Goal: Task Accomplishment & Management: Use online tool/utility

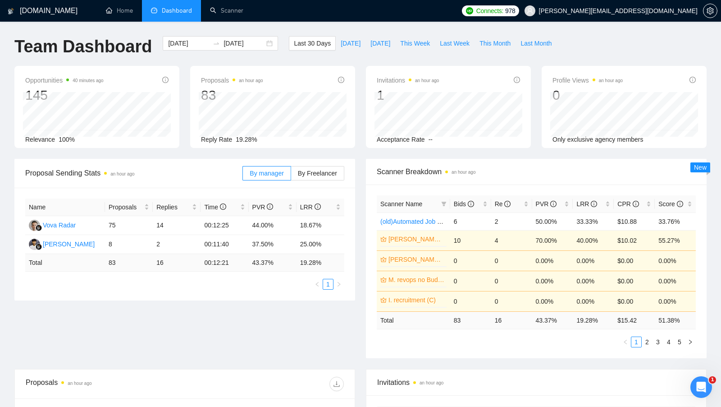
click at [171, 19] on li "Dashboard" at bounding box center [171, 11] width 59 height 22
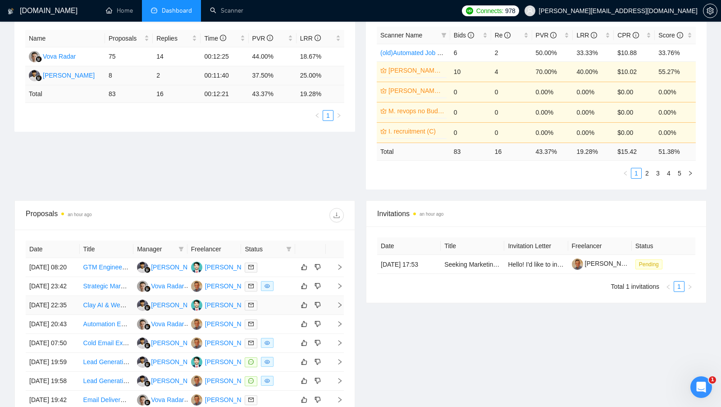
scroll to position [97, 0]
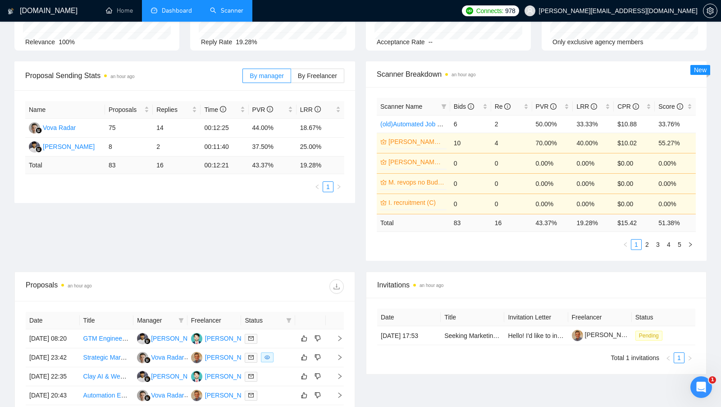
click at [229, 7] on link "Scanner" at bounding box center [226, 11] width 33 height 8
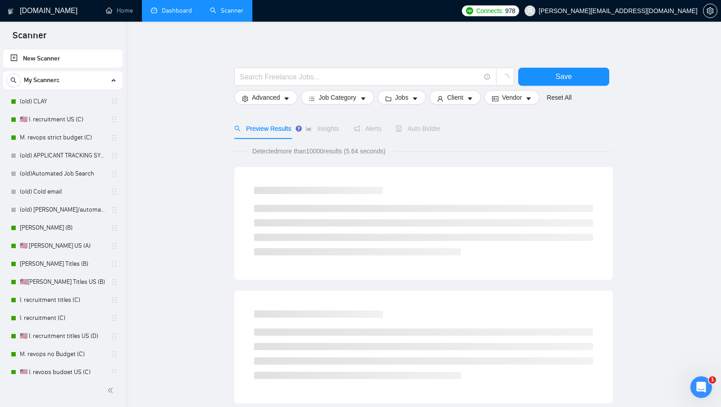
click at [180, 8] on link "Dashboard" at bounding box center [171, 11] width 41 height 8
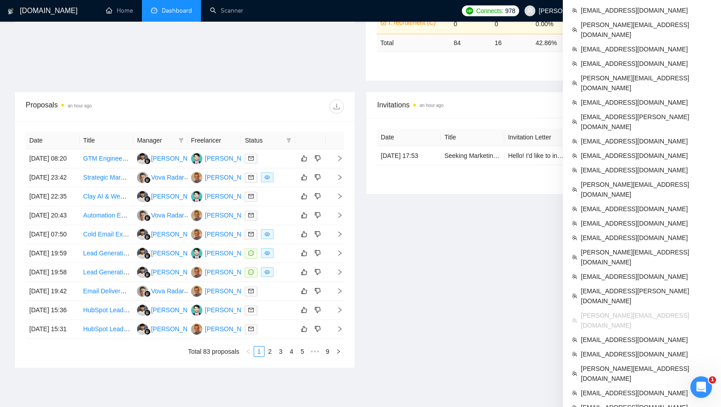
scroll to position [283, 0]
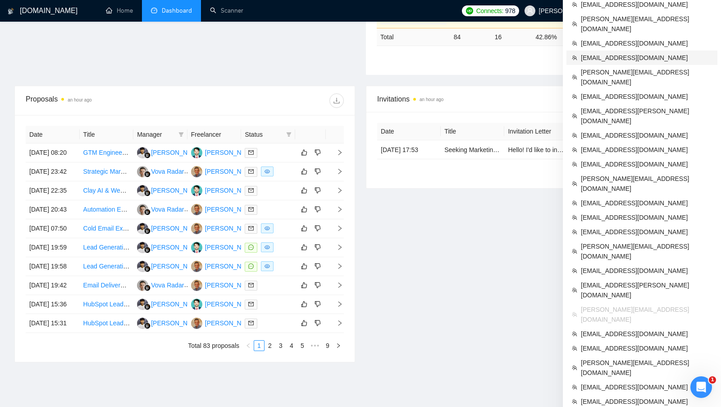
click at [644, 53] on span "[EMAIL_ADDRESS][DOMAIN_NAME]" at bounding box center [646, 58] width 131 height 10
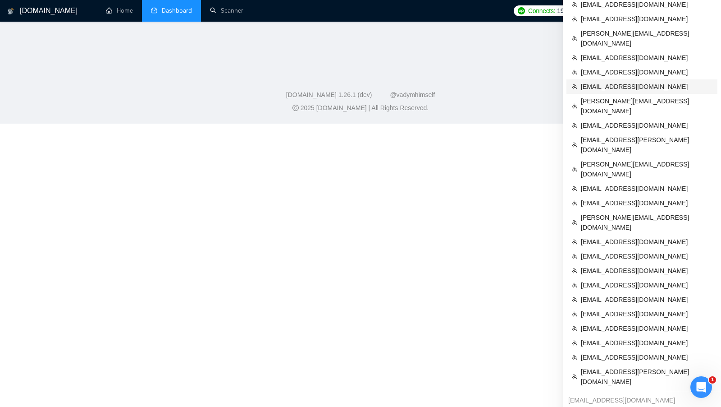
scroll to position [300, 0]
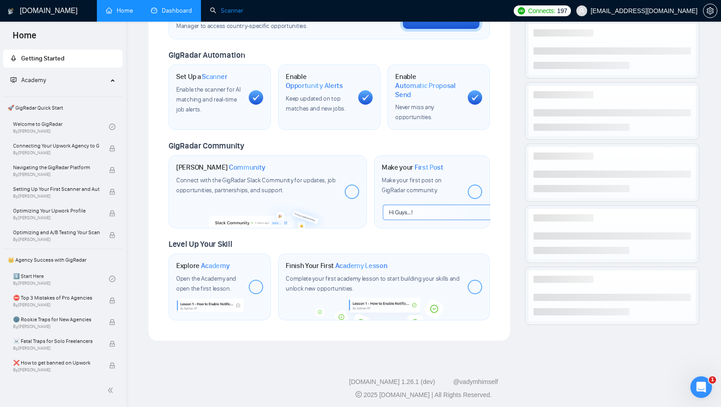
click at [237, 14] on link "Scanner" at bounding box center [226, 11] width 33 height 8
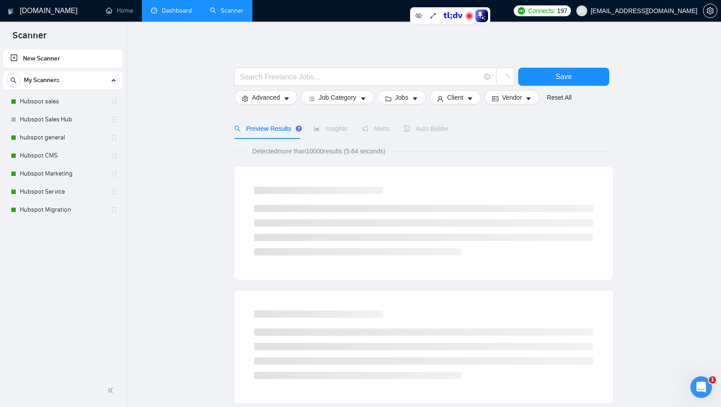
click at [151, 14] on link "Dashboard" at bounding box center [171, 11] width 41 height 8
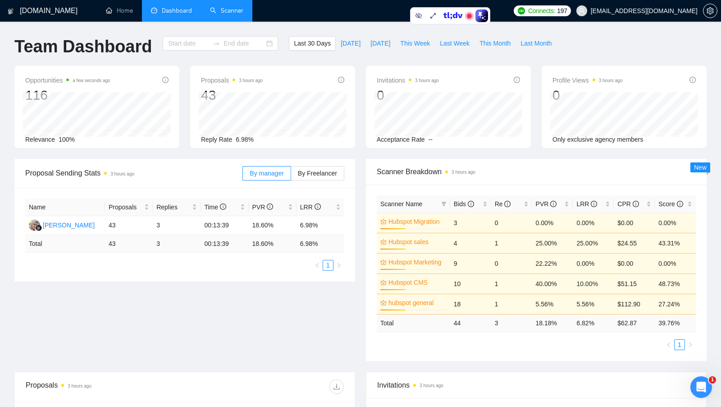
type input "[DATE]"
click at [231, 14] on link "Scanner" at bounding box center [226, 11] width 33 height 8
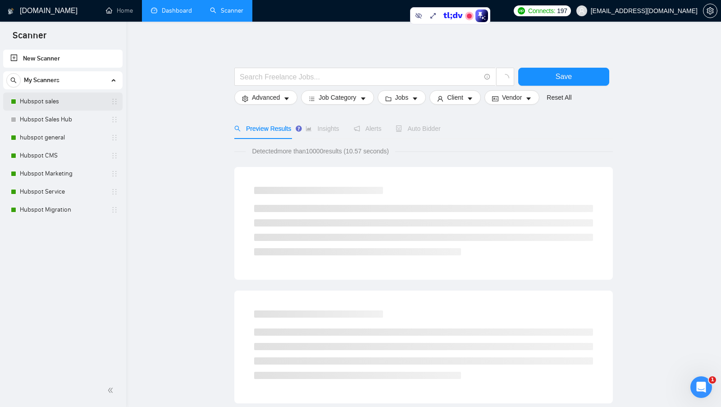
click at [46, 98] on link "Hubspot sales" at bounding box center [63, 101] width 86 height 18
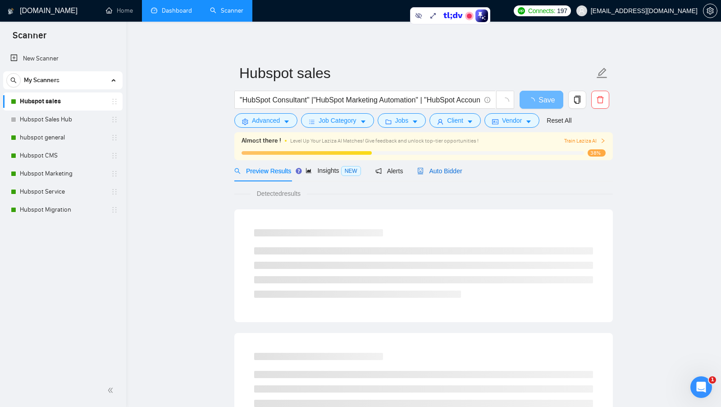
click at [435, 174] on div "Auto Bidder" at bounding box center [439, 171] width 45 height 10
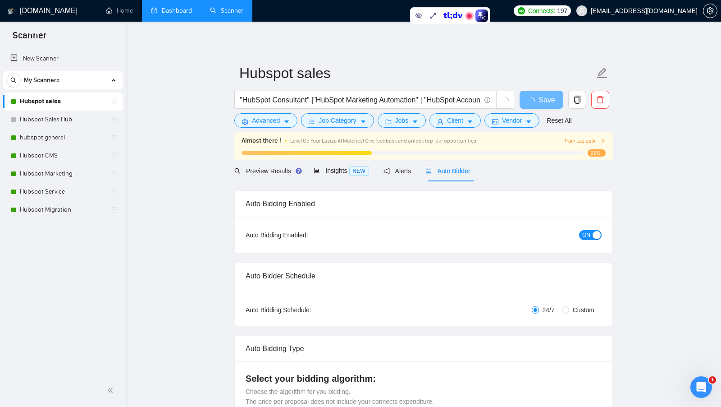
checkbox input "true"
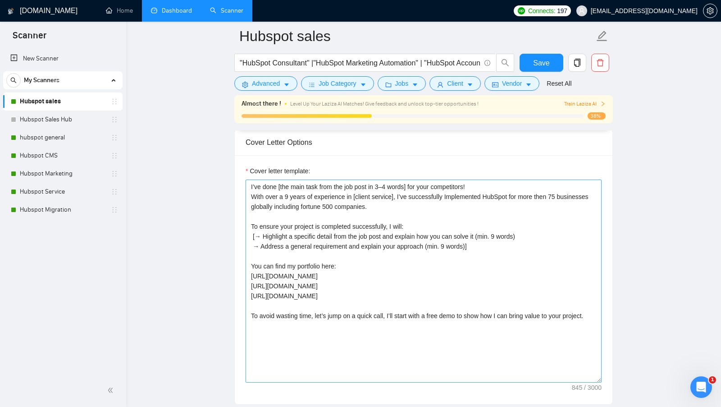
scroll to position [1022, 0]
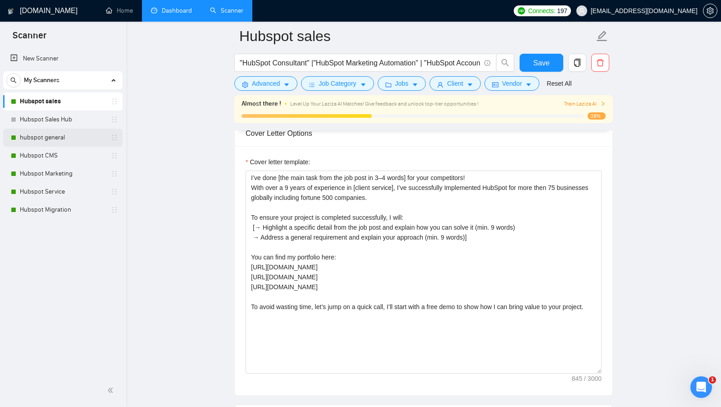
click at [39, 138] on link "hubspot general" at bounding box center [63, 137] width 86 height 18
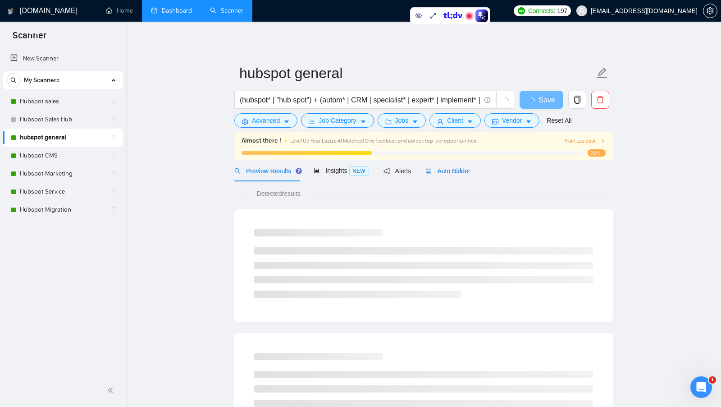
click at [466, 174] on span "Auto Bidder" at bounding box center [448, 170] width 45 height 7
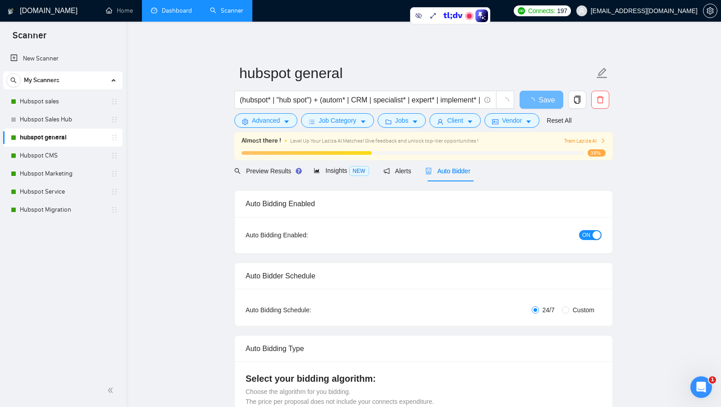
checkbox input "true"
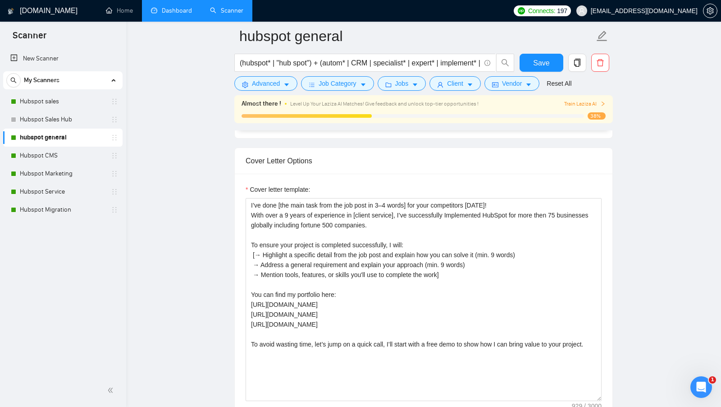
scroll to position [998, 0]
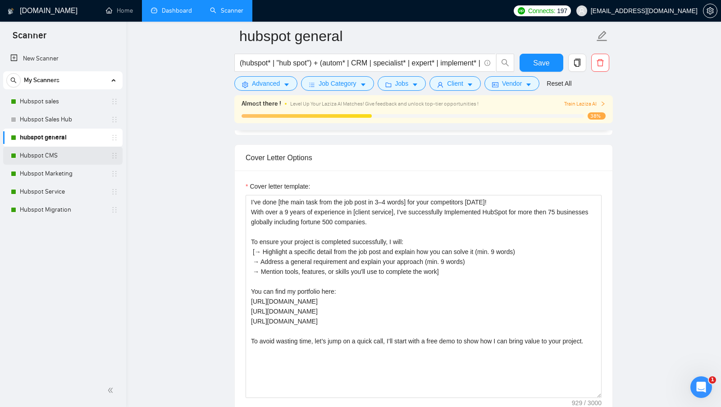
click at [62, 159] on link "Hubspot CMS" at bounding box center [63, 156] width 86 height 18
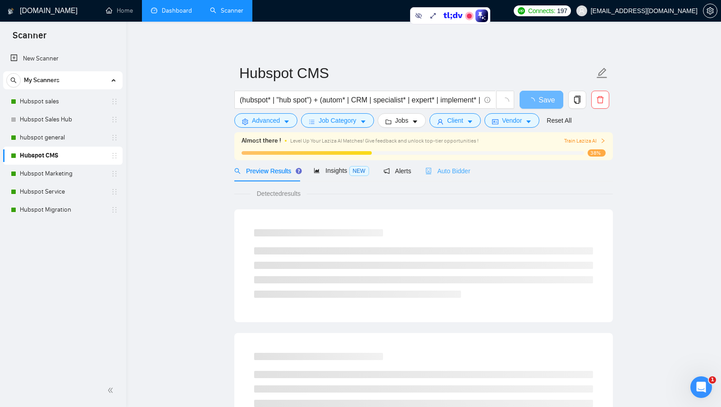
click at [442, 176] on div "Auto Bidder" at bounding box center [448, 170] width 45 height 21
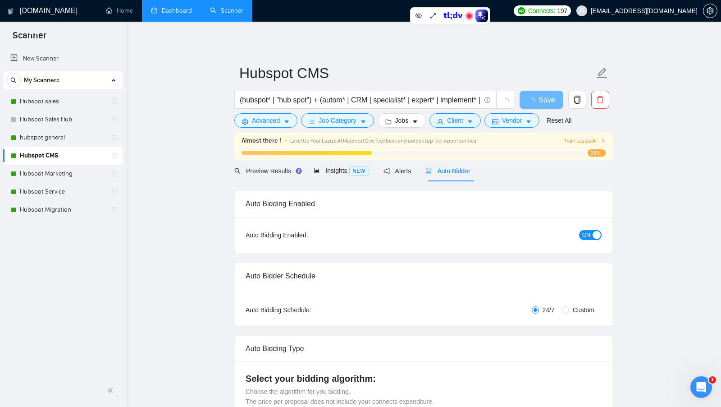
checkbox input "true"
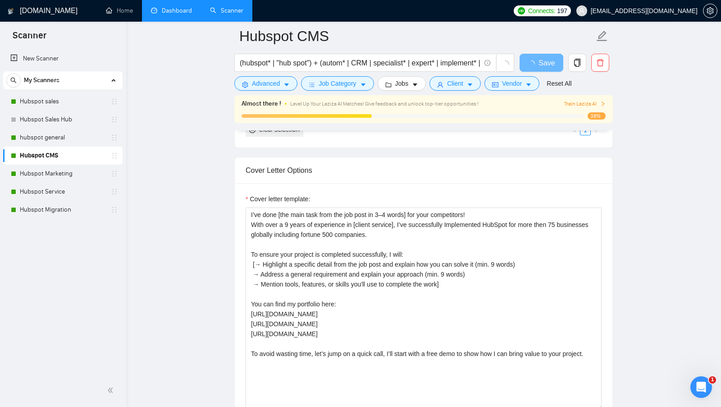
scroll to position [994, 0]
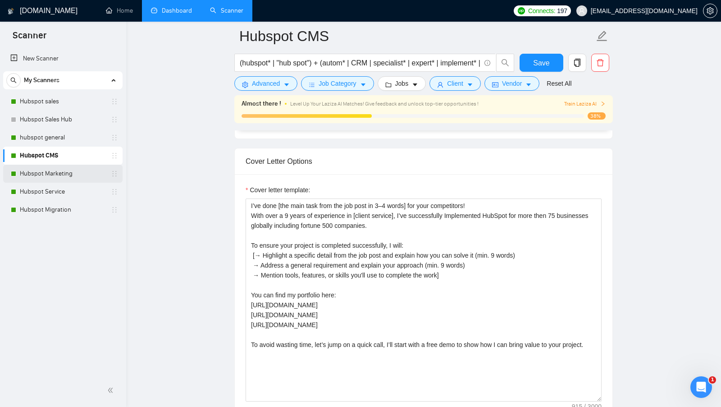
click at [47, 178] on link "Hubspot Marketing" at bounding box center [63, 174] width 86 height 18
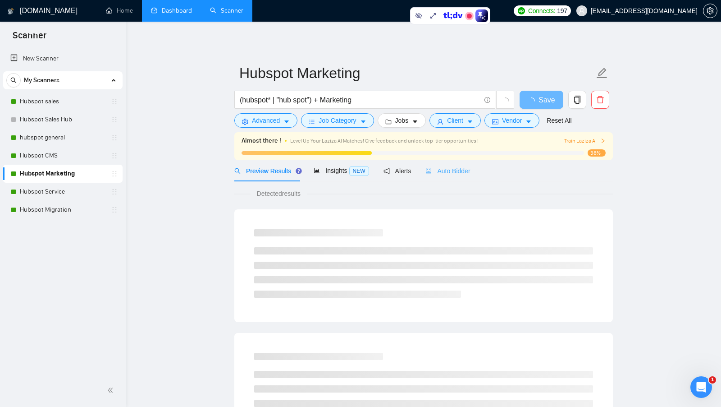
click at [453, 180] on div "Auto Bidder" at bounding box center [448, 170] width 45 height 21
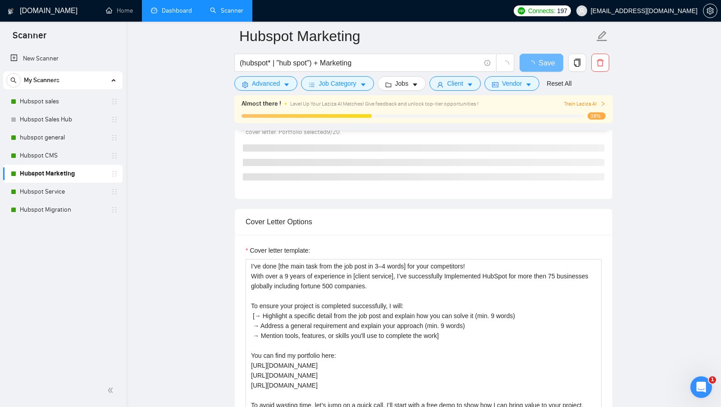
scroll to position [831, 0]
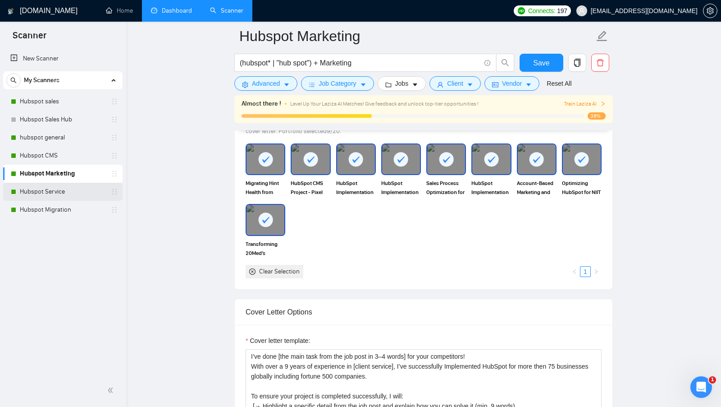
click at [42, 190] on link "Hubspot Service" at bounding box center [63, 192] width 86 height 18
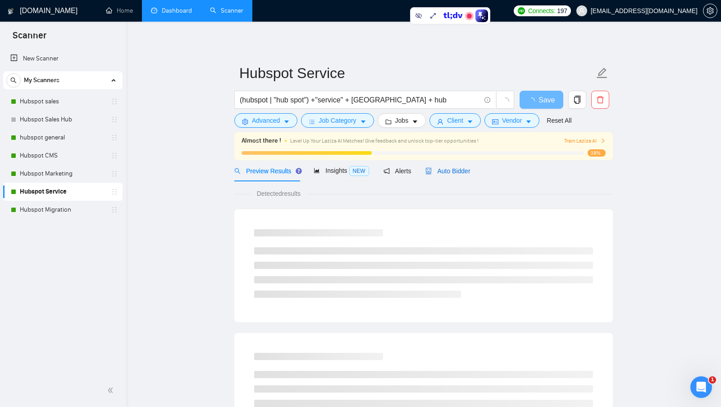
click at [462, 173] on span "Auto Bidder" at bounding box center [448, 170] width 45 height 7
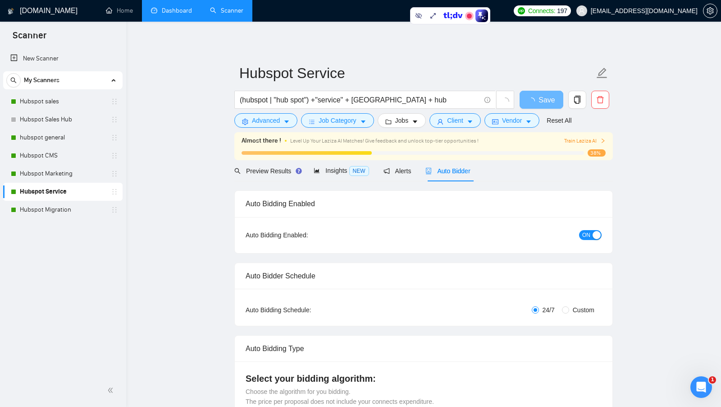
checkbox input "true"
click at [128, 14] on link "Home" at bounding box center [119, 11] width 27 height 8
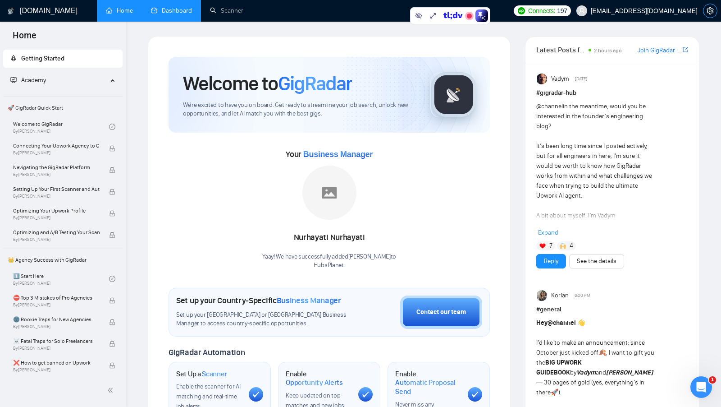
click at [711, 13] on icon "setting" at bounding box center [710, 10] width 7 height 7
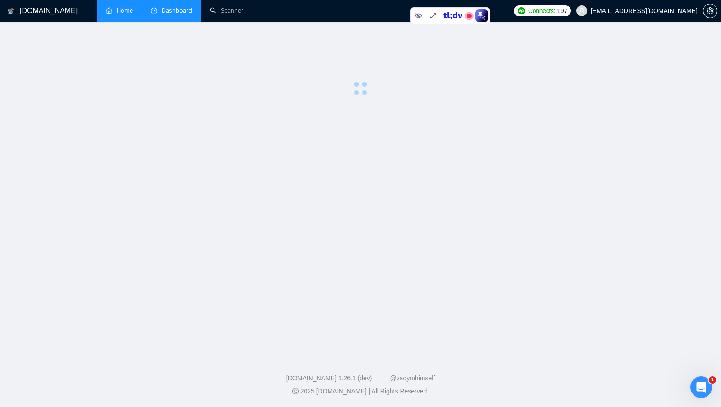
click at [414, 23] on div at bounding box center [450, 16] width 79 height 16
click at [416, 18] on icon at bounding box center [418, 15] width 7 height 7
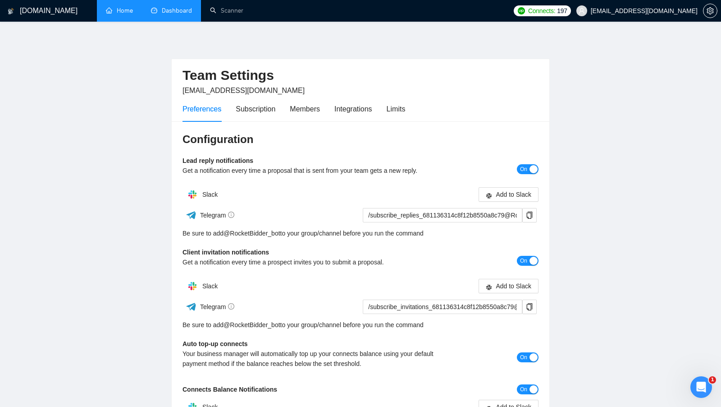
click at [325, 109] on div "Preferences Subscription Members Integrations Limits" at bounding box center [294, 109] width 223 height 26
click at [319, 109] on div "Members" at bounding box center [305, 108] width 30 height 11
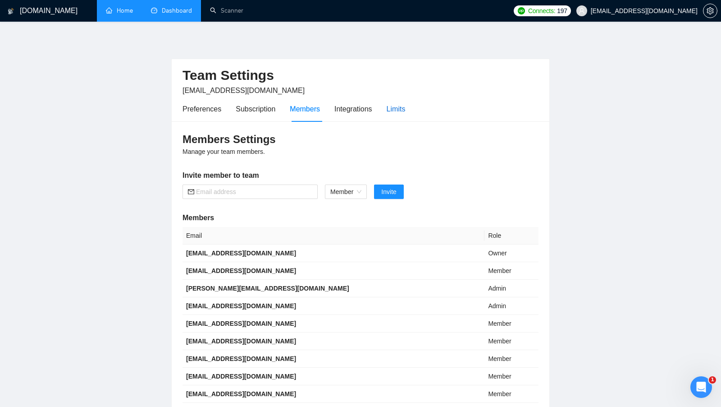
click at [404, 111] on div "Limits" at bounding box center [396, 108] width 19 height 11
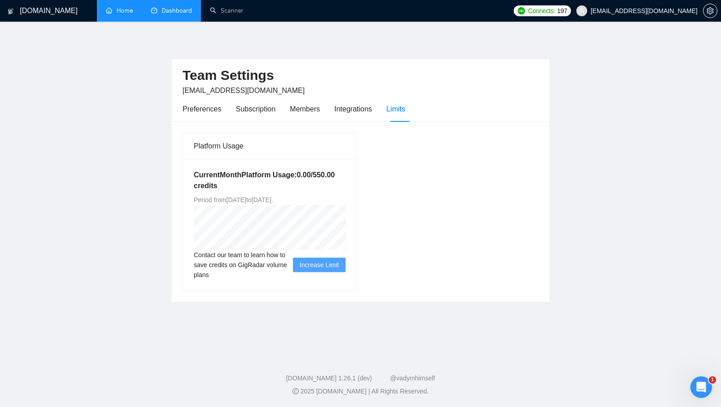
click at [236, 27] on div "[DOMAIN_NAME] Home Dashboard Scanner Connects: 197 [EMAIL_ADDRESS][DOMAIN_NAME]…" at bounding box center [360, 203] width 721 height 407
click at [234, 23] on div "[DOMAIN_NAME] Home Dashboard Scanner Connects: 197 [EMAIL_ADDRESS][DOMAIN_NAME]…" at bounding box center [360, 203] width 721 height 407
click at [229, 14] on link "Scanner" at bounding box center [226, 11] width 33 height 8
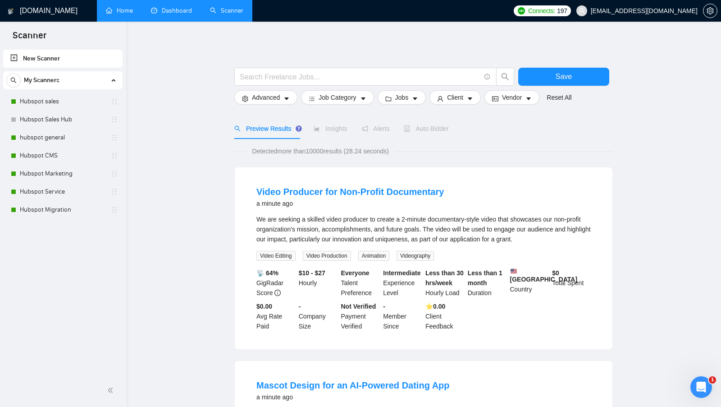
click at [30, 91] on div "My Scanners Hubspot sales Hubspot Sales Hub hubspot general Hubspot CMS Hubspot…" at bounding box center [62, 144] width 119 height 147
click at [31, 101] on link "Hubspot sales" at bounding box center [63, 101] width 86 height 18
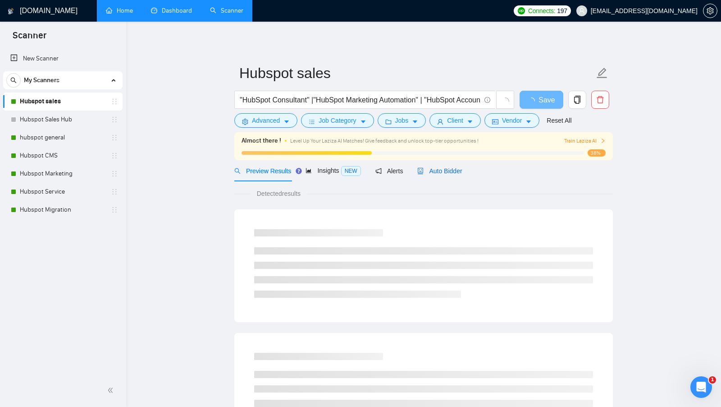
click at [433, 168] on span "Auto Bidder" at bounding box center [439, 170] width 45 height 7
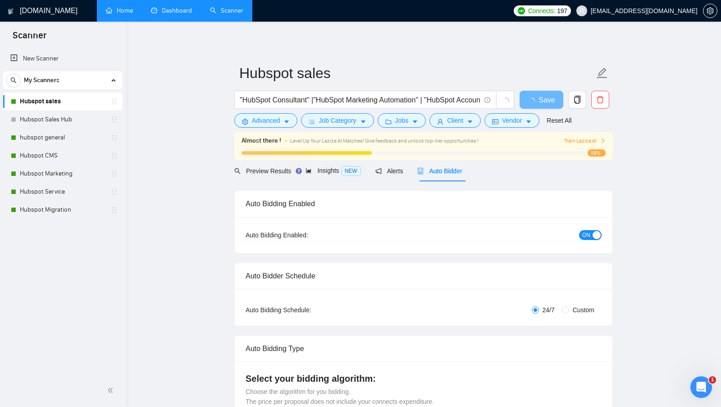
checkbox input "true"
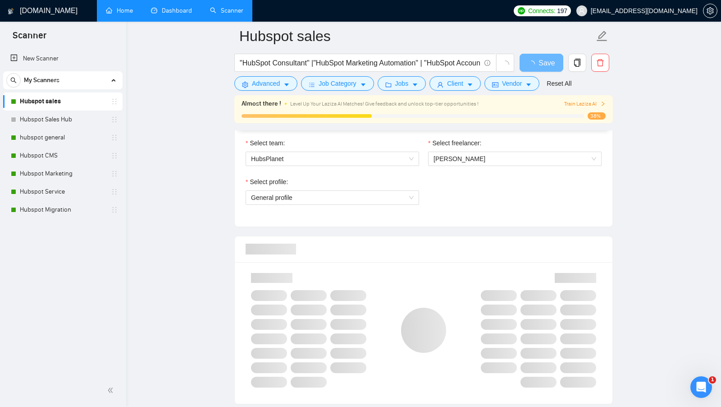
scroll to position [479, 0]
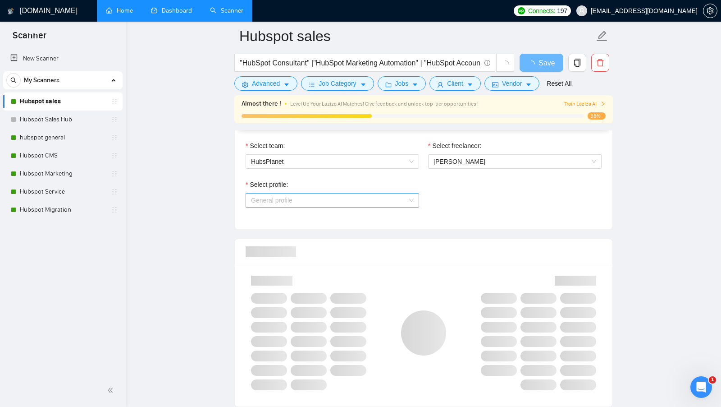
click at [385, 199] on span "General profile" at bounding box center [332, 200] width 163 height 14
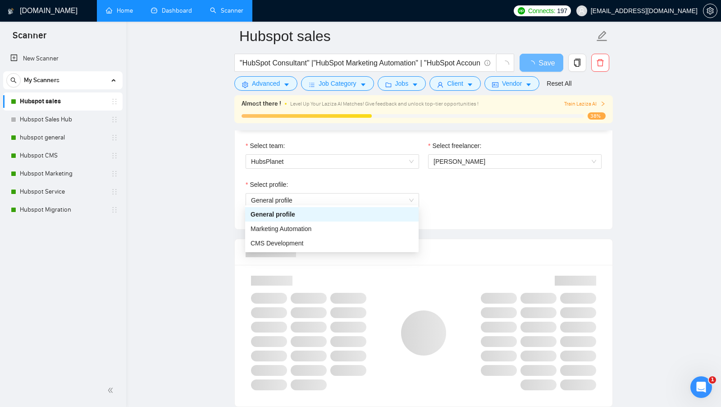
click at [496, 197] on div "Select profile: General profile" at bounding box center [423, 198] width 365 height 39
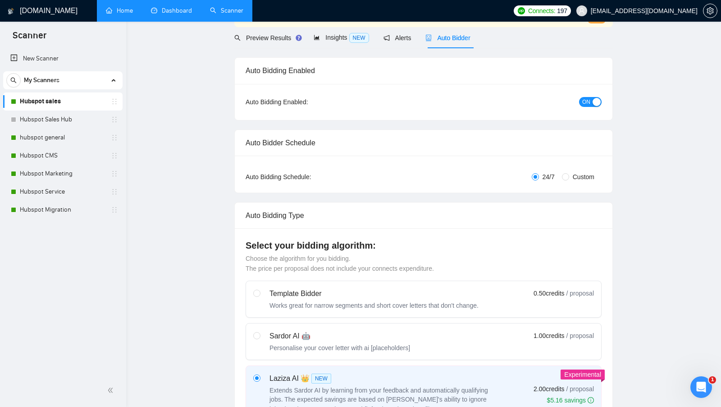
scroll to position [0, 0]
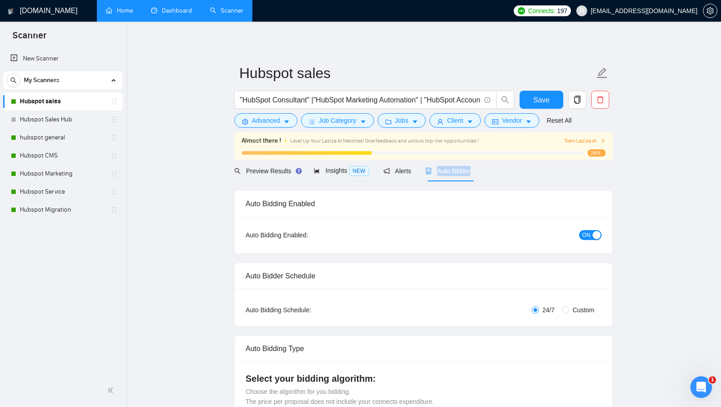
drag, startPoint x: 485, startPoint y: 175, endPoint x: 419, endPoint y: 175, distance: 65.8
click at [419, 175] on div "Preview Results Insights NEW Alerts Auto Bidder" at bounding box center [423, 170] width 379 height 21
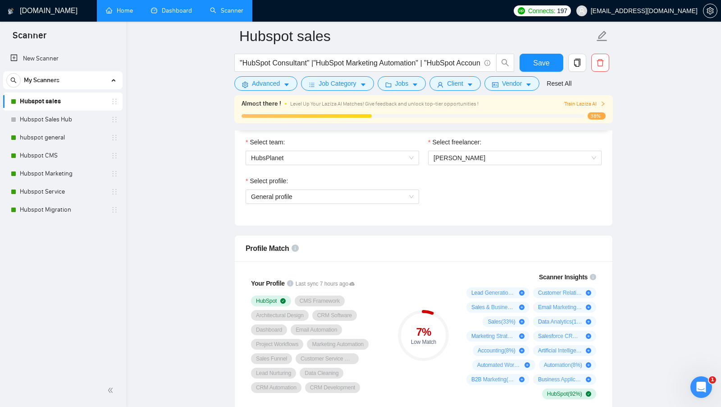
scroll to position [481, 0]
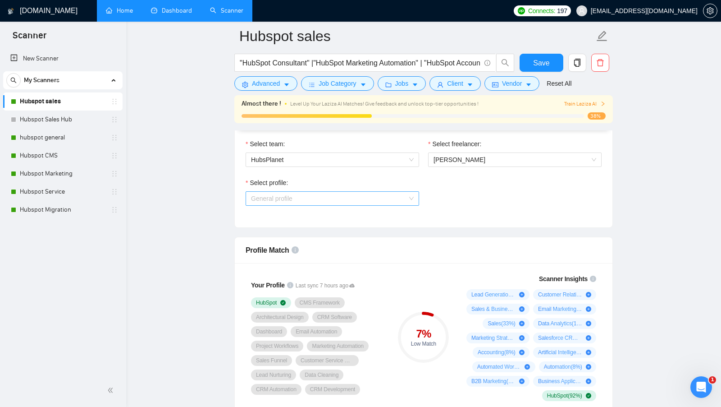
click at [328, 194] on span "General profile" at bounding box center [332, 199] width 163 height 14
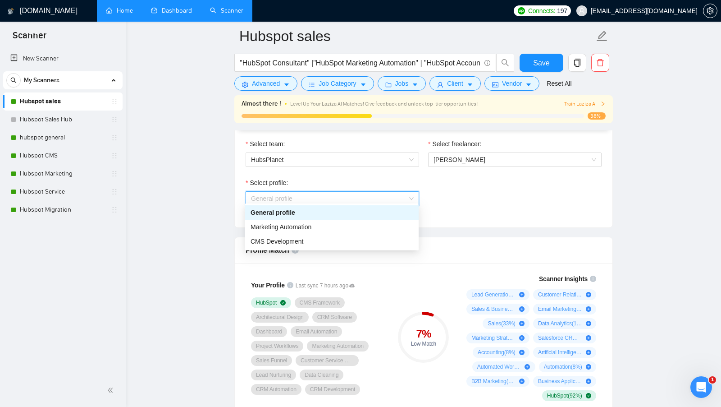
click at [349, 210] on div "General profile" at bounding box center [332, 212] width 163 height 10
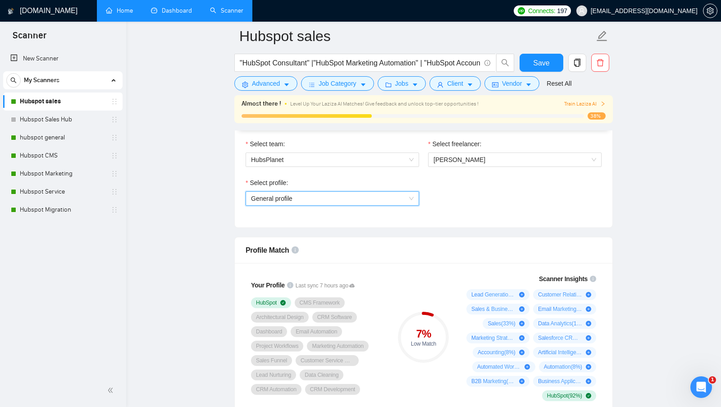
click at [380, 195] on span "General profile" at bounding box center [332, 199] width 163 height 14
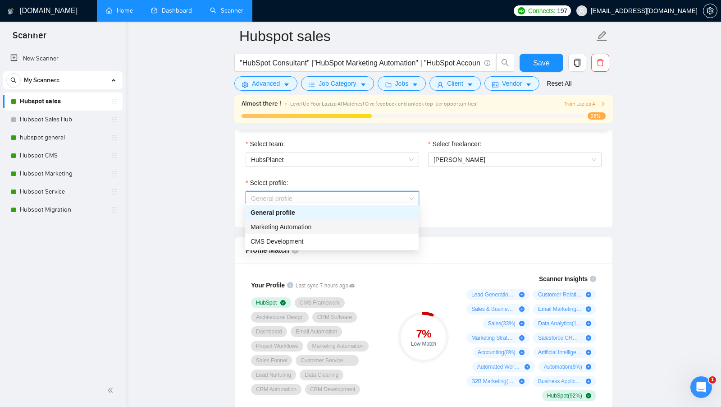
click at [351, 228] on div "Marketing Automation" at bounding box center [332, 227] width 163 height 10
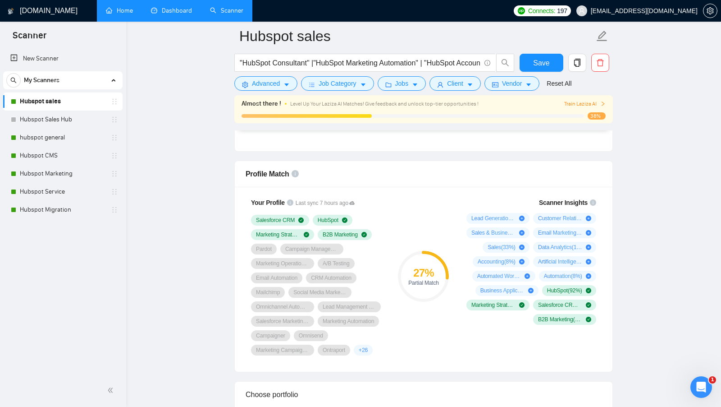
scroll to position [558, 0]
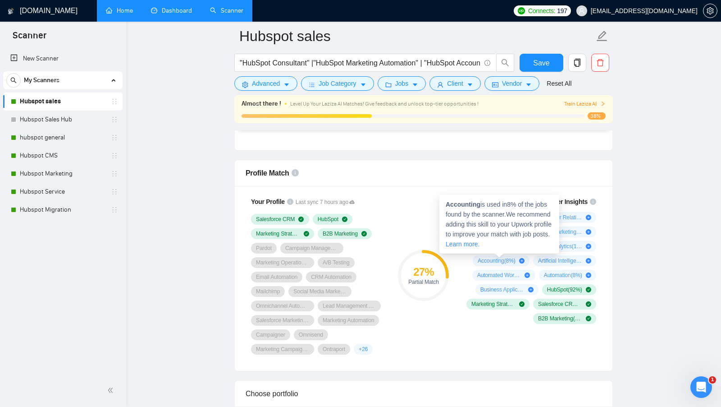
click at [462, 261] on div "Scanner Insights Lead Generation ( 58 %) Customer Relationship Management ( 42 …" at bounding box center [530, 260] width 144 height 138
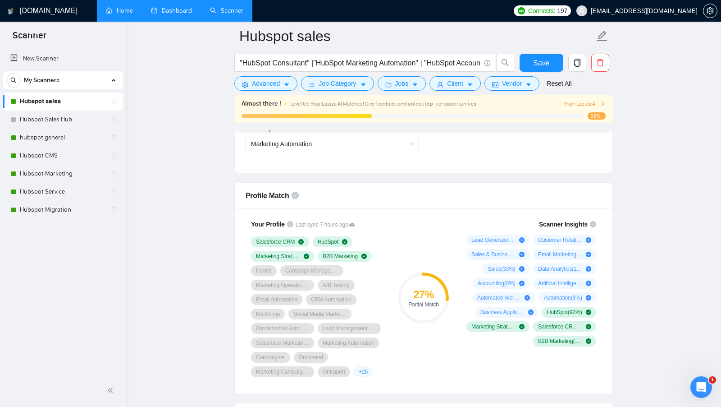
scroll to position [536, 0]
click at [60, 170] on link "Hubspot Marketing" at bounding box center [63, 174] width 86 height 18
click at [55, 177] on link "Hubspot Marketing" at bounding box center [63, 174] width 86 height 18
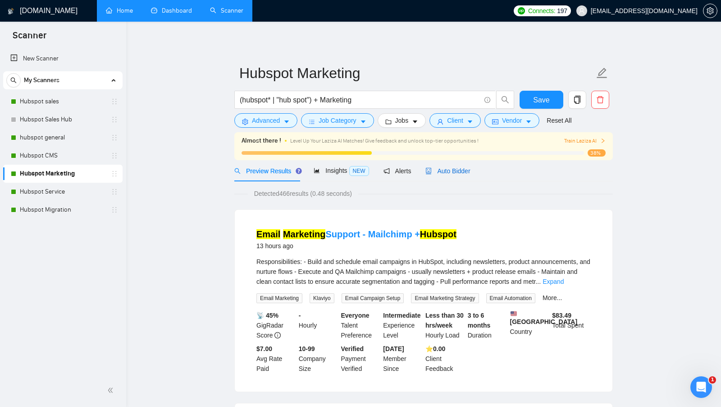
click at [463, 171] on span "Auto Bidder" at bounding box center [448, 170] width 45 height 7
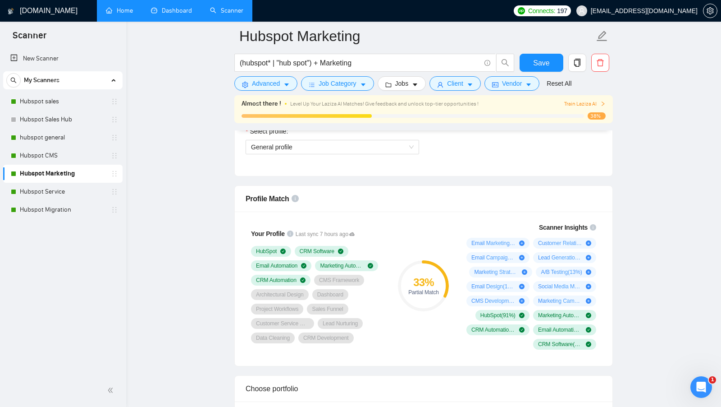
scroll to position [528, 0]
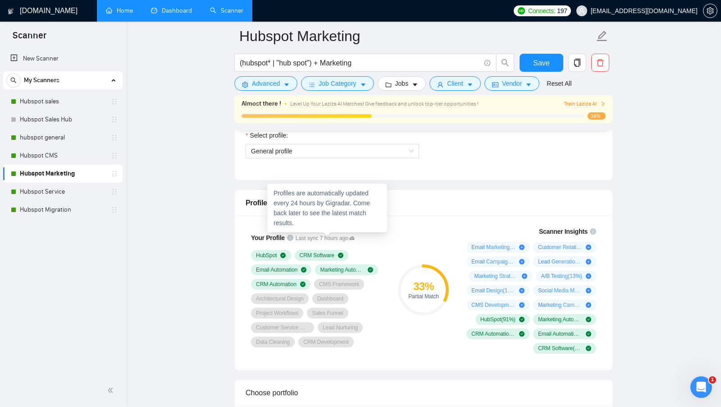
drag, startPoint x: 298, startPoint y: 235, endPoint x: 354, endPoint y: 238, distance: 56.0
click at [354, 238] on div "Your Profile Last sync 7 hours ago HubSpot CRM Software Email Automation Market…" at bounding box center [318, 289] width 144 height 125
click at [408, 242] on div "33 % Partial Match" at bounding box center [424, 290] width 60 height 138
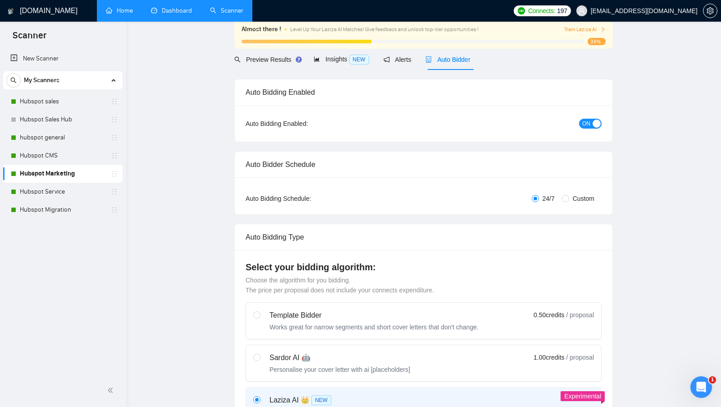
scroll to position [0, 0]
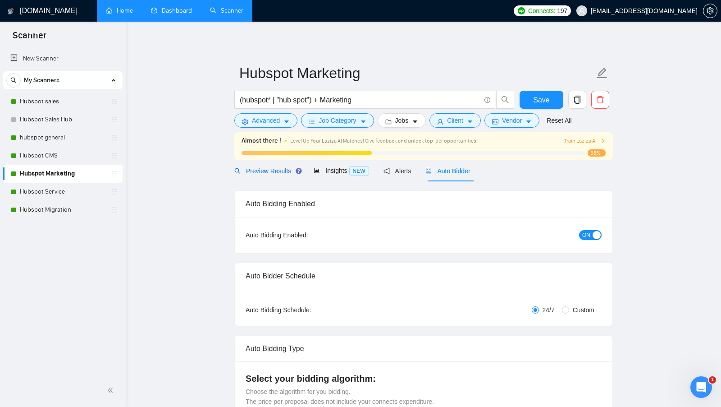
click at [265, 169] on span "Preview Results" at bounding box center [266, 170] width 65 height 7
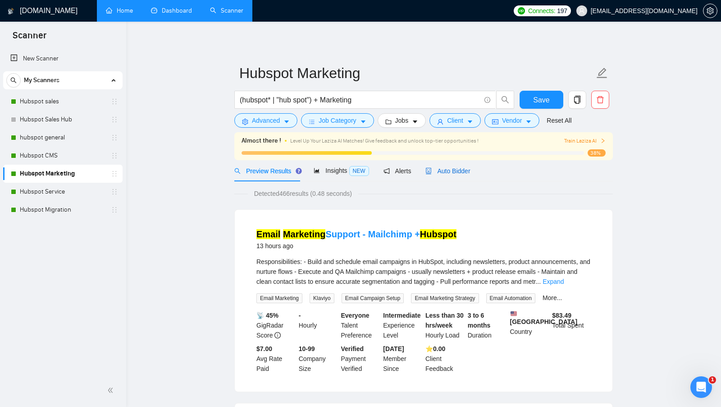
click at [465, 170] on span "Auto Bidder" at bounding box center [448, 170] width 45 height 7
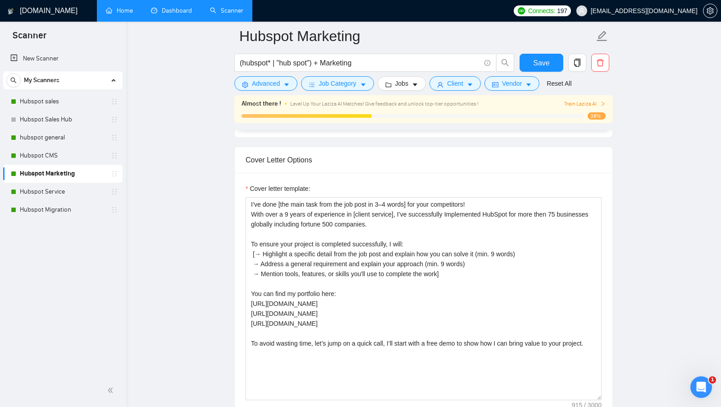
scroll to position [998, 0]
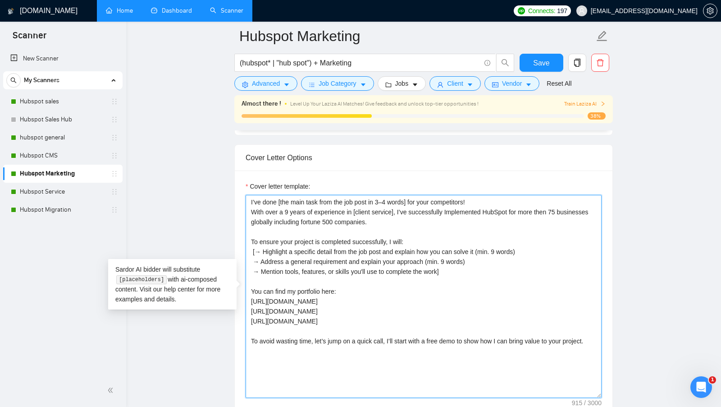
drag, startPoint x: 472, startPoint y: 352, endPoint x: 232, endPoint y: 187, distance: 290.9
click at [232, 188] on main "Hubspot Marketing (hubspot* | "hub spot") + Marketing Save Advanced Job Categor…" at bounding box center [424, 372] width 566 height 2668
click at [373, 245] on textarea "I’ve done [the main task from the job post in 3–4 words] for your competitors! …" at bounding box center [424, 296] width 356 height 203
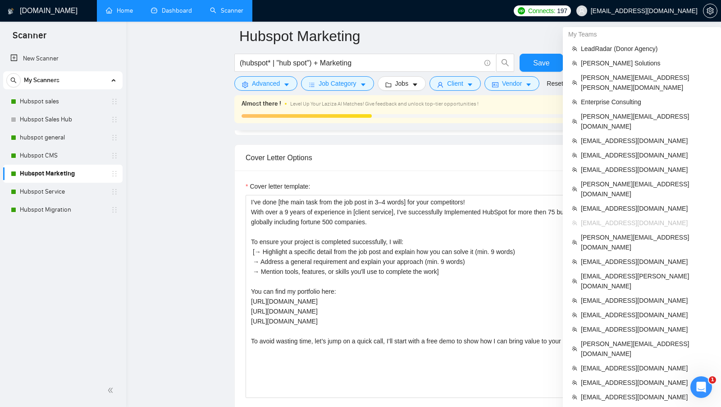
click at [675, 11] on span "[EMAIL_ADDRESS][DOMAIN_NAME]" at bounding box center [644, 11] width 107 height 0
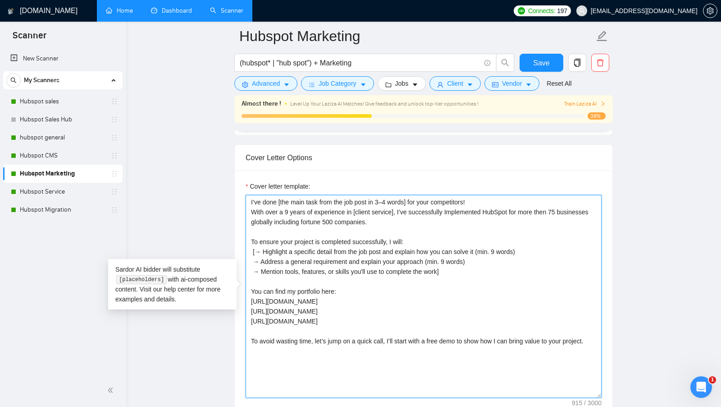
drag, startPoint x: 247, startPoint y: 207, endPoint x: 432, endPoint y: 218, distance: 186.1
click at [432, 218] on textarea "I’ve done [the main task from the job post in 3–4 words] for your competitors! …" at bounding box center [424, 296] width 356 height 203
click at [484, 213] on textarea "I’ve done [the main task from the job post in 3–4 words] for your competitors! …" at bounding box center [424, 296] width 356 height 203
drag, startPoint x: 544, startPoint y: 206, endPoint x: 562, endPoint y: 215, distance: 19.6
click at [562, 215] on textarea "I’ve done [the main task from the job post in 3–4 words] for your competitors! …" at bounding box center [424, 296] width 356 height 203
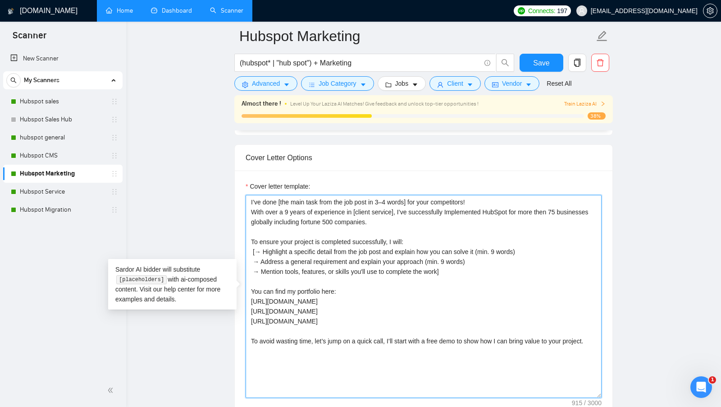
click at [453, 220] on textarea "I’ve done [the main task from the job post in 3–4 words] for your competitors! …" at bounding box center [424, 296] width 356 height 203
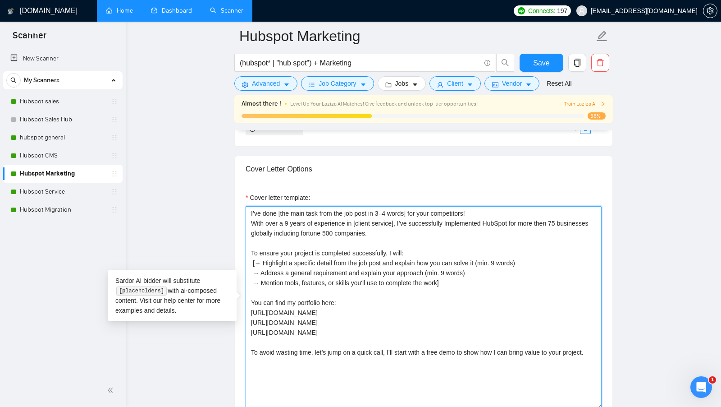
scroll to position [986, 0]
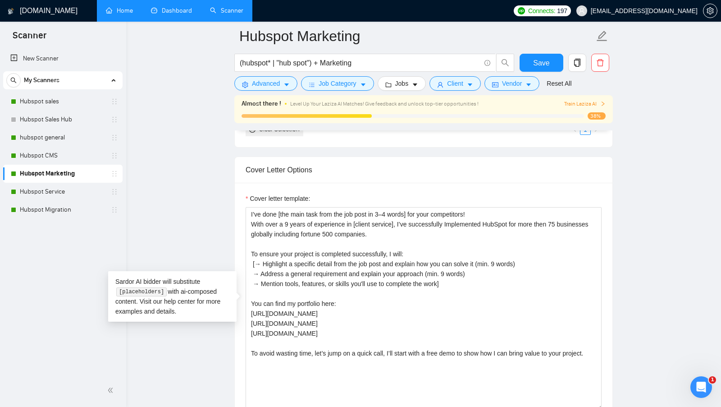
click at [211, 175] on main "Hubspot Marketing (hubspot* | "hub spot") + Marketing Save Advanced Job Categor…" at bounding box center [424, 385] width 566 height 2668
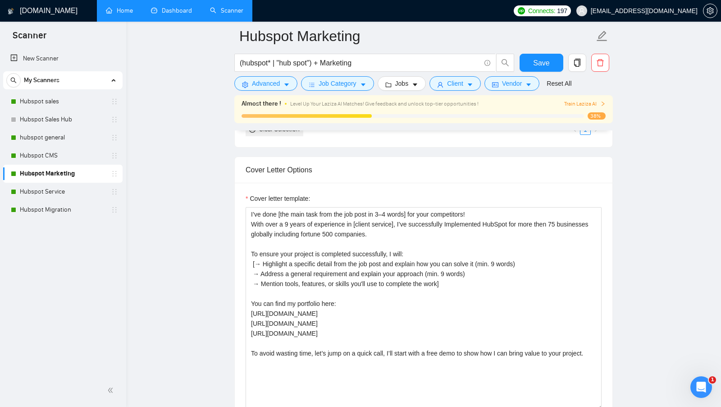
click at [154, 208] on main "Hubspot Marketing (hubspot* | "hub spot") + Marketing Save Advanced Job Categor…" at bounding box center [424, 385] width 566 height 2668
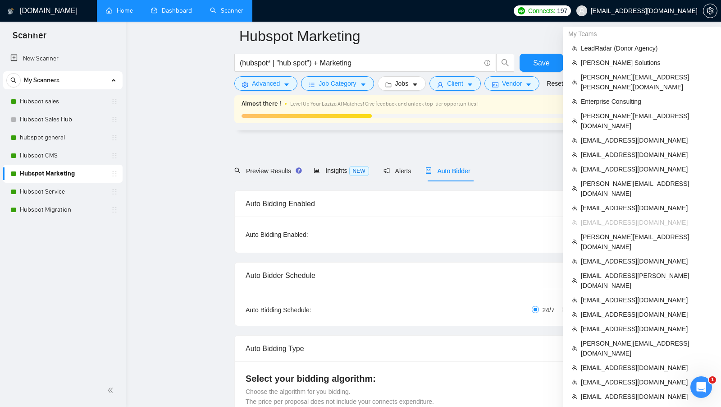
scroll to position [234, 0]
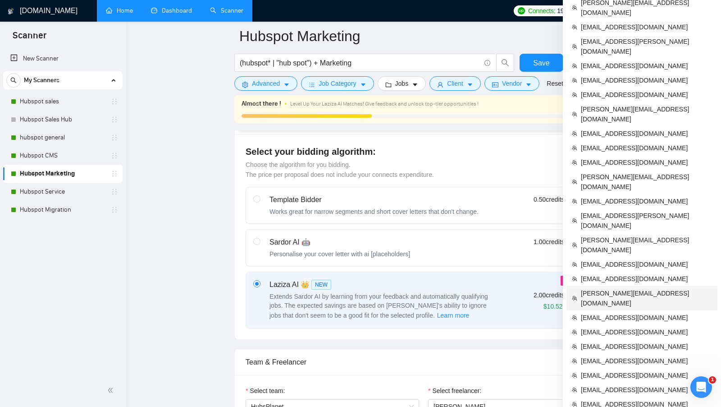
click at [627, 288] on span "[PERSON_NAME][EMAIL_ADDRESS][DOMAIN_NAME]" at bounding box center [646, 298] width 131 height 20
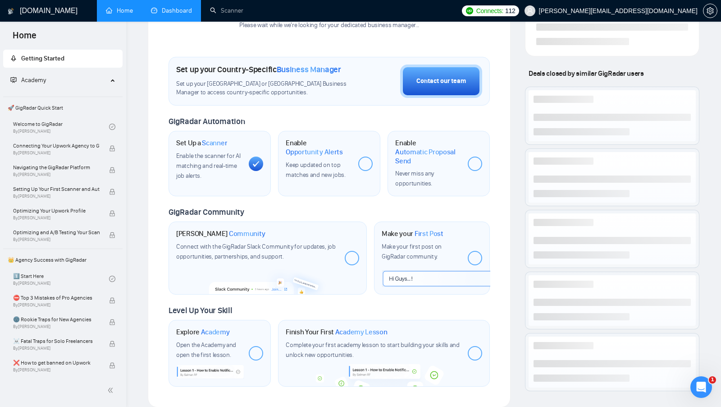
click at [183, 14] on link "Dashboard" at bounding box center [171, 11] width 41 height 8
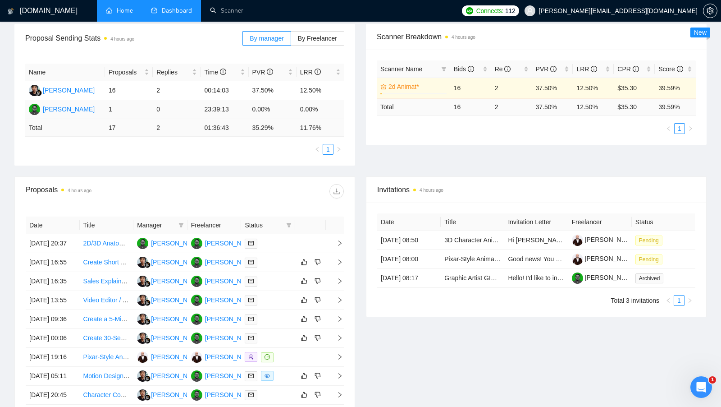
scroll to position [211, 0]
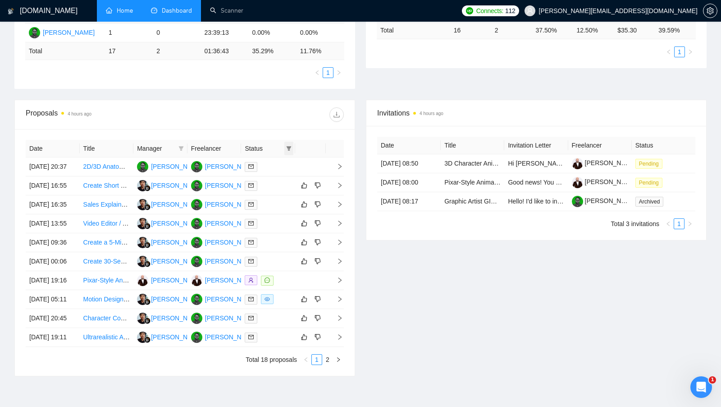
click at [287, 146] on icon "filter" at bounding box center [289, 148] width 5 height 5
click at [296, 131] on div "Date Title Manager Freelancer Status [DATE] 20:37 2D/3D Anatomy Animation for N…" at bounding box center [185, 252] width 340 height 247
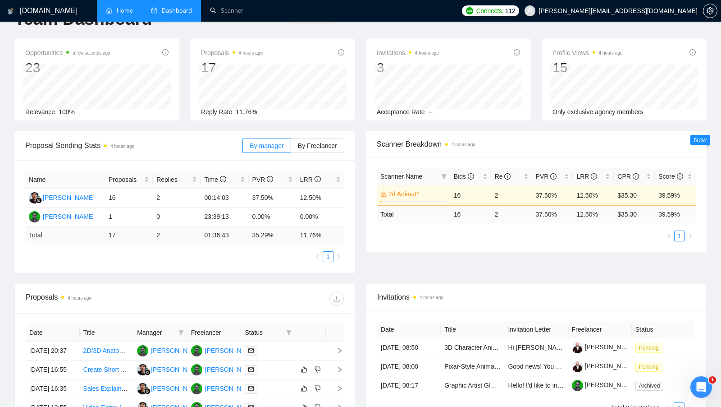
scroll to position [22, 0]
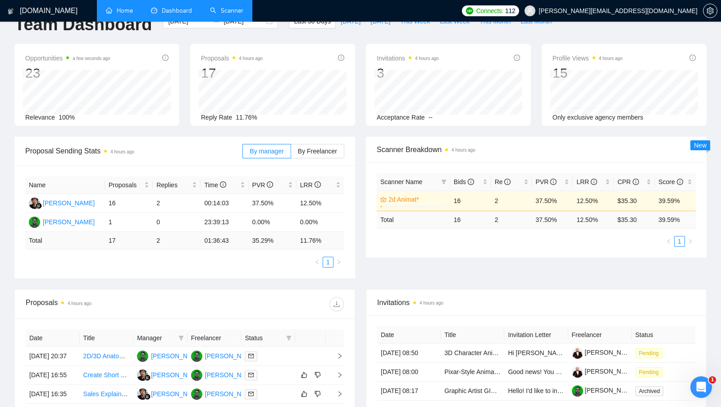
click at [223, 21] on li "Scanner" at bounding box center [226, 11] width 51 height 22
click at [222, 14] on link "Scanner" at bounding box center [226, 11] width 33 height 8
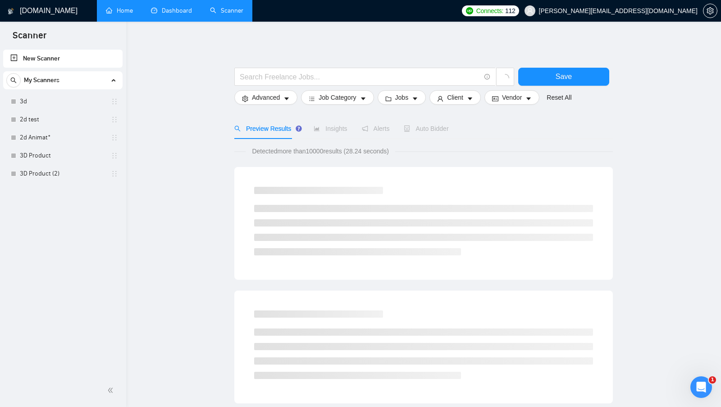
click at [176, 8] on link "Dashboard" at bounding box center [171, 11] width 41 height 8
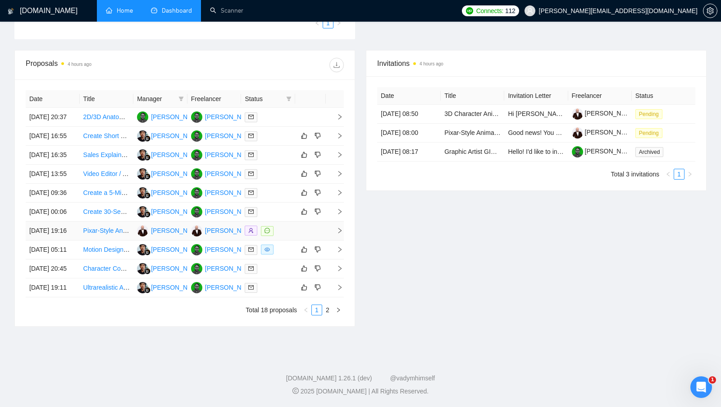
scroll to position [244, 0]
click at [329, 315] on link "2" at bounding box center [328, 310] width 10 height 10
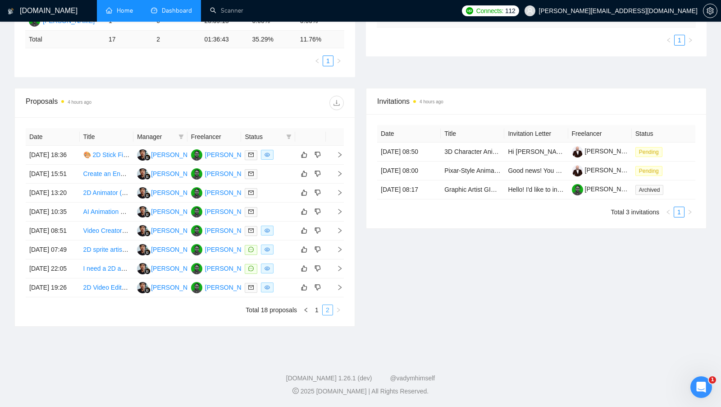
scroll to position [288, 0]
click at [316, 311] on link "1" at bounding box center [317, 310] width 10 height 10
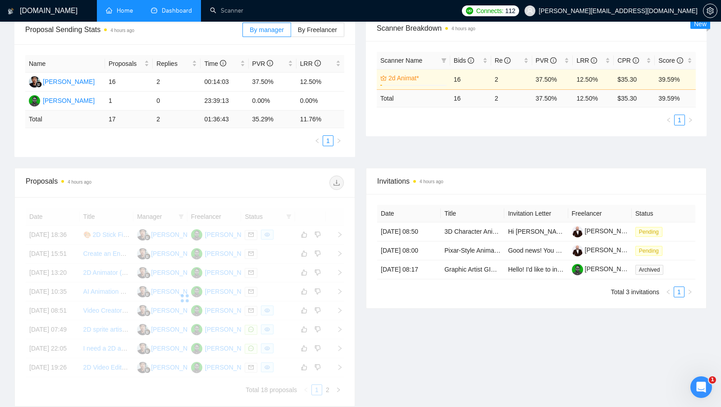
scroll to position [92, 0]
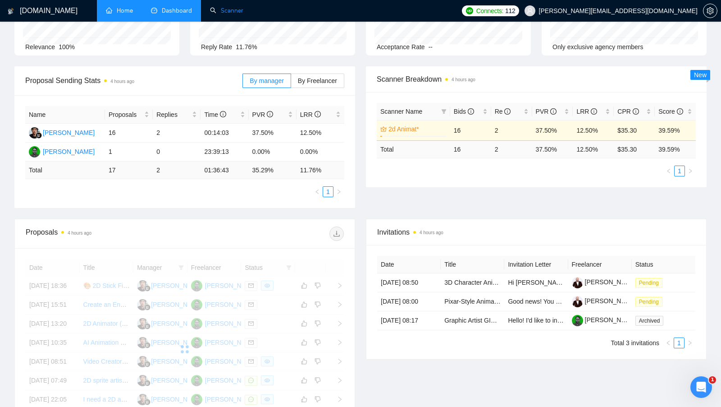
click at [230, 14] on link "Scanner" at bounding box center [226, 11] width 33 height 8
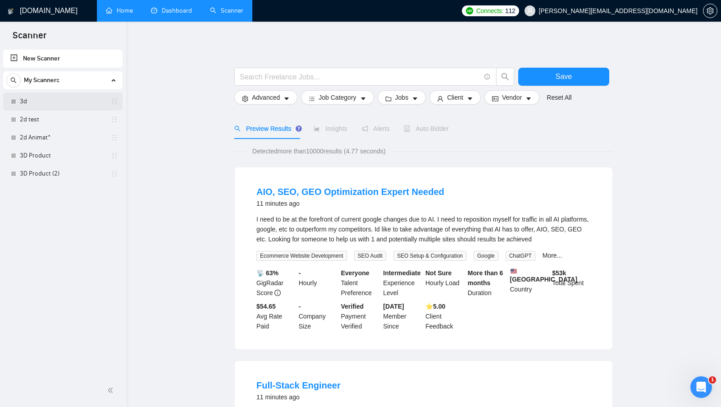
click at [74, 105] on link "3d" at bounding box center [63, 101] width 86 height 18
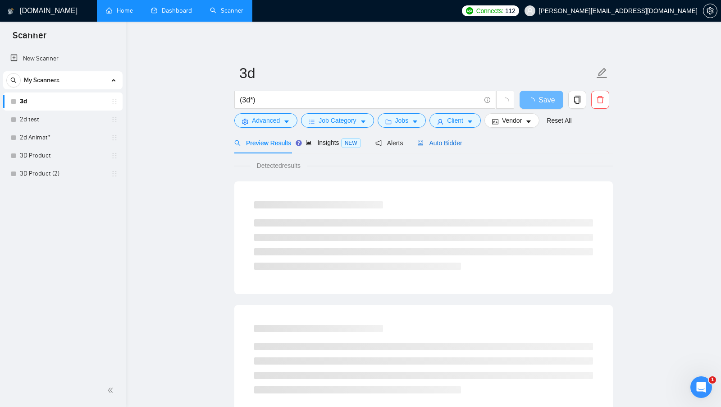
click at [435, 142] on span "Auto Bidder" at bounding box center [439, 142] width 45 height 7
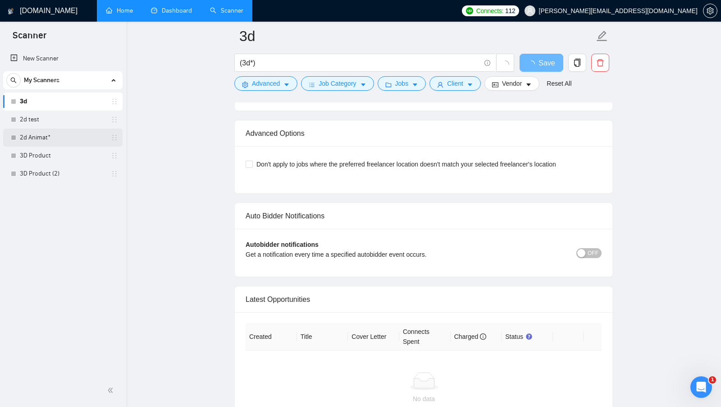
scroll to position [1978, 0]
click at [46, 123] on link "2d test" at bounding box center [63, 119] width 86 height 18
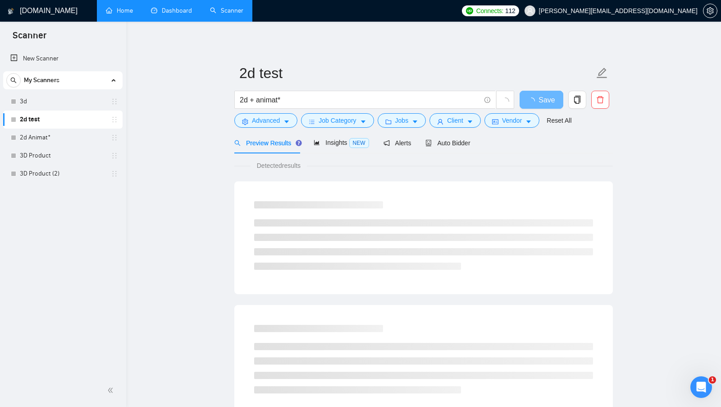
click at [479, 134] on div "Preview Results Insights NEW Alerts Auto Bidder" at bounding box center [423, 142] width 379 height 21
click at [463, 143] on span "Auto Bidder" at bounding box center [448, 142] width 45 height 7
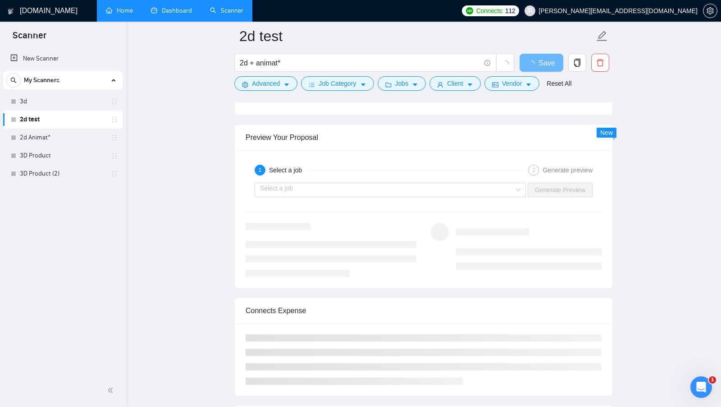
scroll to position [2028, 0]
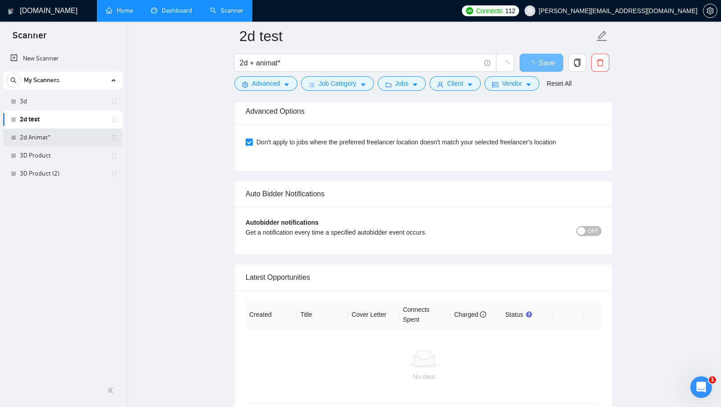
click at [31, 138] on link "2d Animat*" at bounding box center [63, 137] width 86 height 18
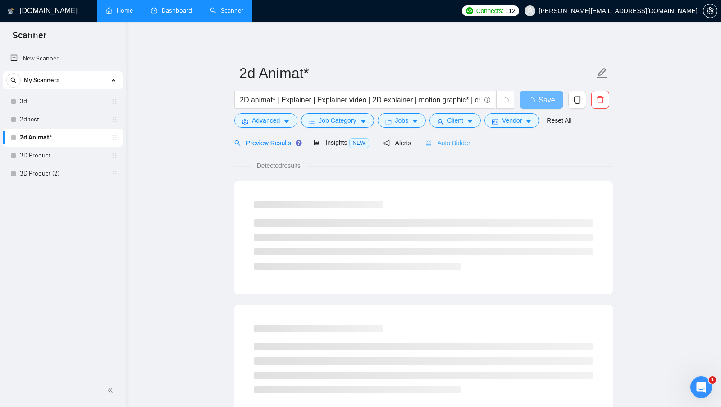
click at [454, 152] on div "Auto Bidder" at bounding box center [448, 142] width 45 height 21
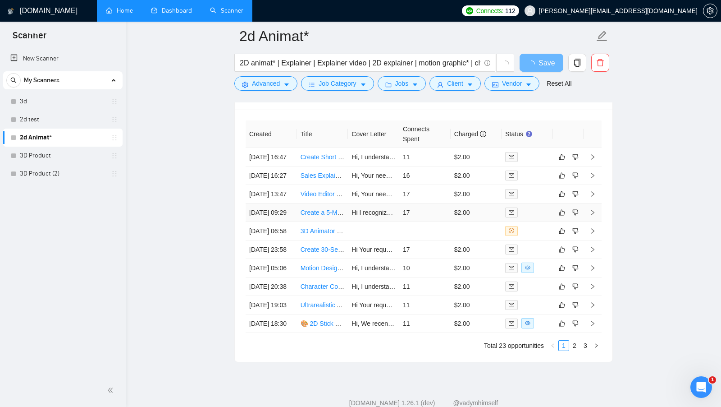
scroll to position [2296, 0]
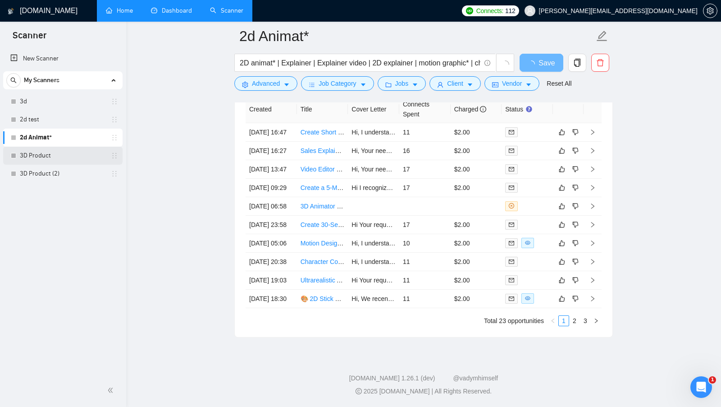
click at [56, 148] on link "3D Product" at bounding box center [63, 156] width 86 height 18
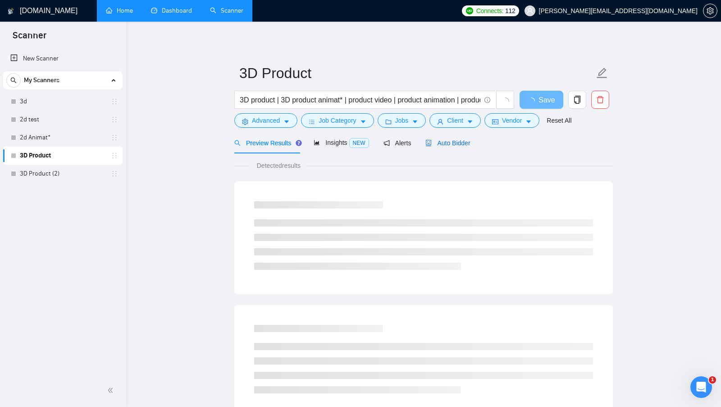
click at [457, 142] on span "Auto Bidder" at bounding box center [448, 142] width 45 height 7
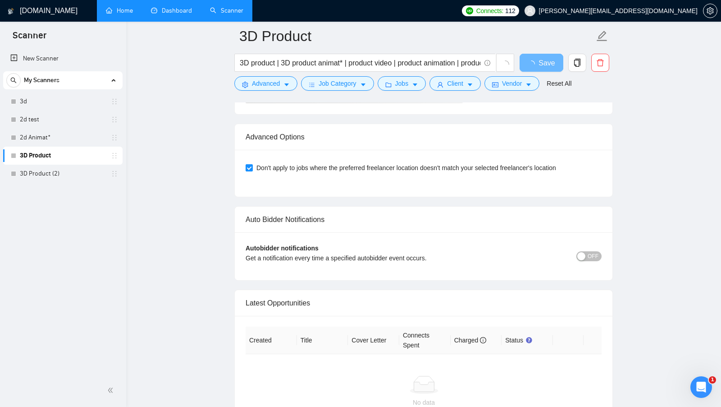
scroll to position [2080, 0]
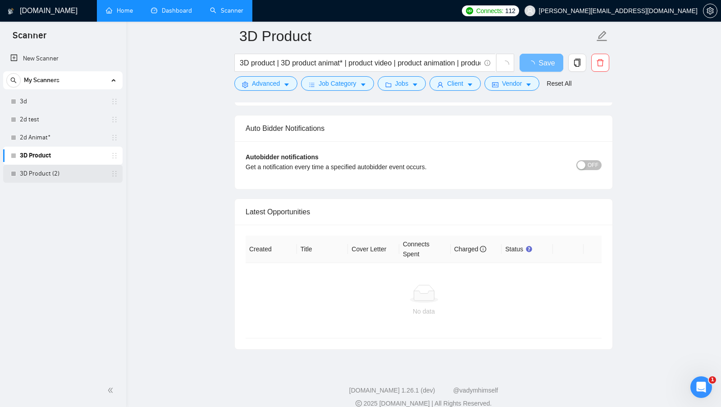
click at [48, 175] on link "3D Product (2)" at bounding box center [63, 174] width 86 height 18
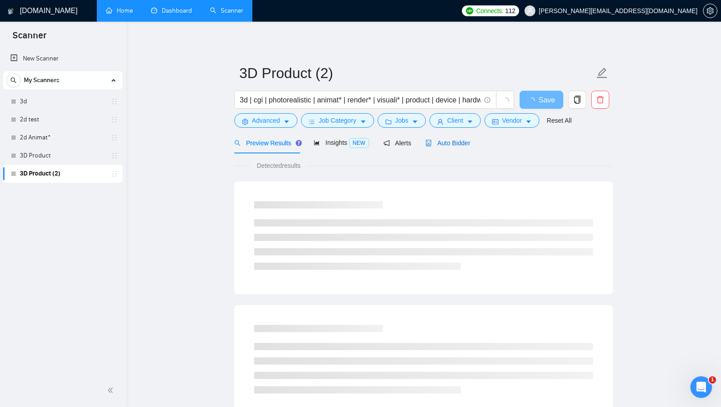
click at [458, 147] on div "Auto Bidder" at bounding box center [448, 143] width 45 height 10
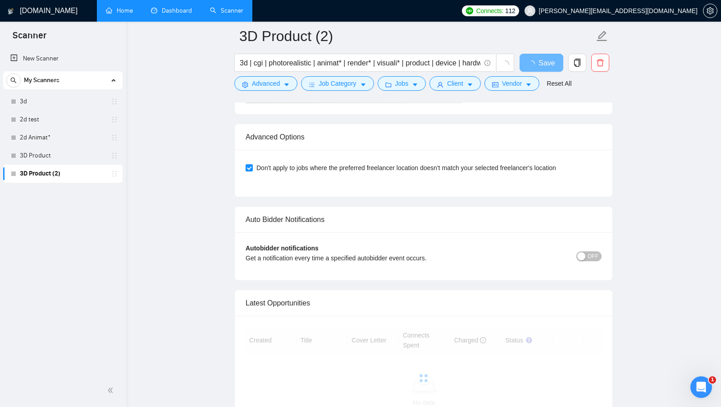
scroll to position [2080, 0]
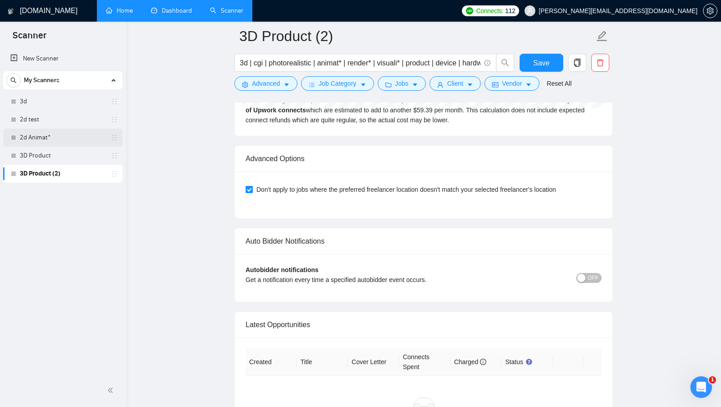
click at [63, 141] on link "2d Animat*" at bounding box center [63, 137] width 86 height 18
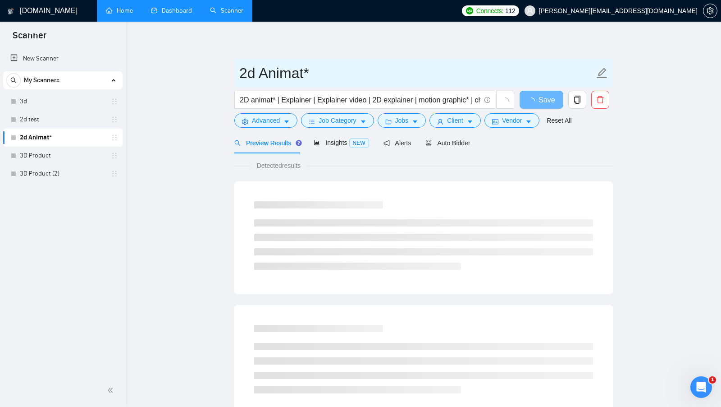
click at [293, 69] on input "2d Animat*" at bounding box center [416, 73] width 355 height 23
click at [293, 70] on input "2d Animat*" at bounding box center [416, 73] width 355 height 23
